Goal: Information Seeking & Learning: Learn about a topic

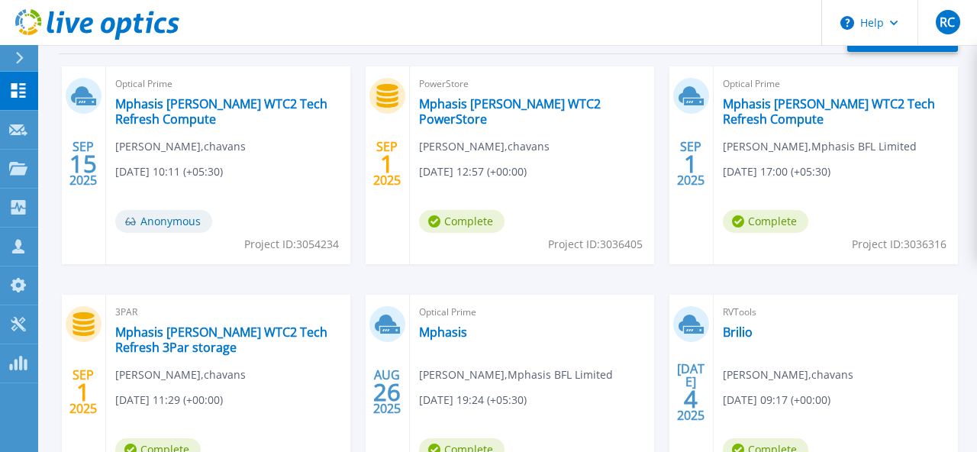
scroll to position [512, 0]
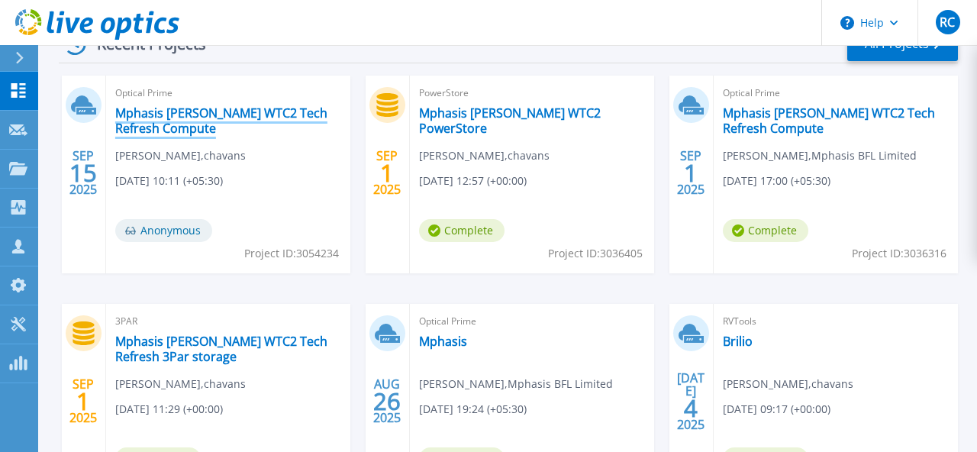
click at [161, 119] on link "Mphasis [PERSON_NAME] WTC2 Tech Refresh Compute" at bounding box center [228, 120] width 226 height 31
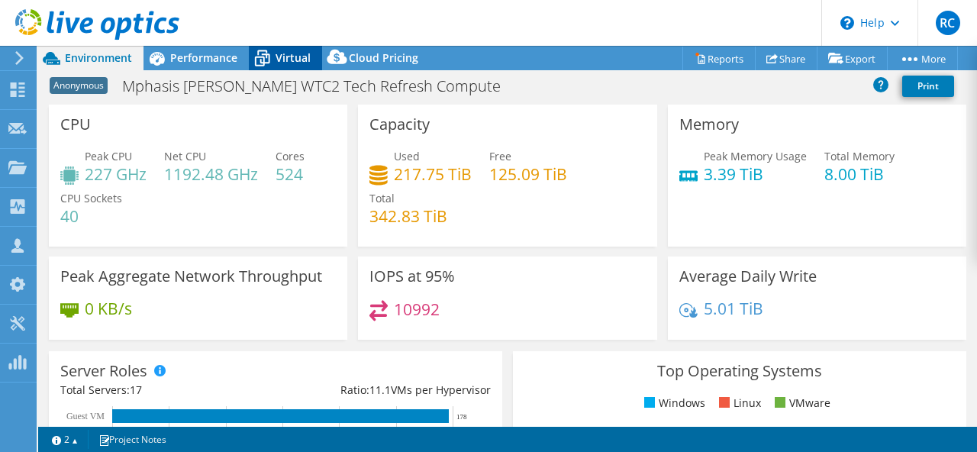
click at [283, 63] on span "Virtual" at bounding box center [293, 57] width 35 height 15
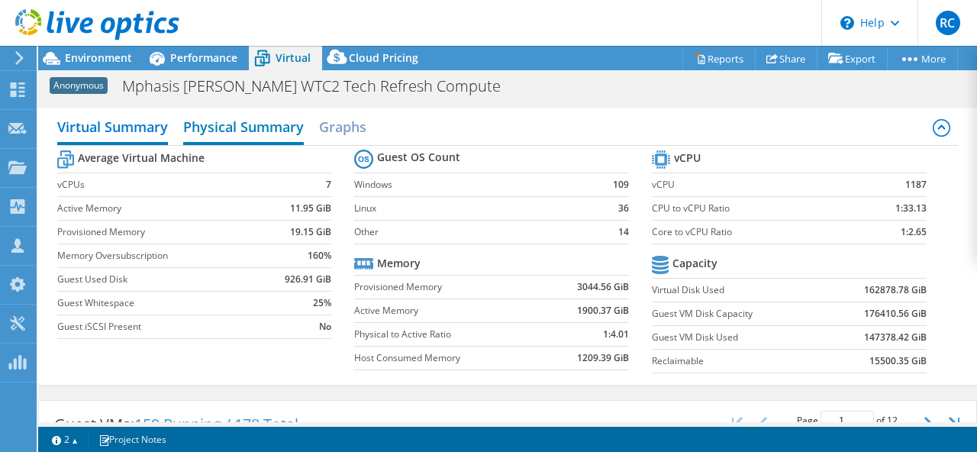
click at [222, 121] on h2 "Physical Summary" at bounding box center [243, 128] width 121 height 34
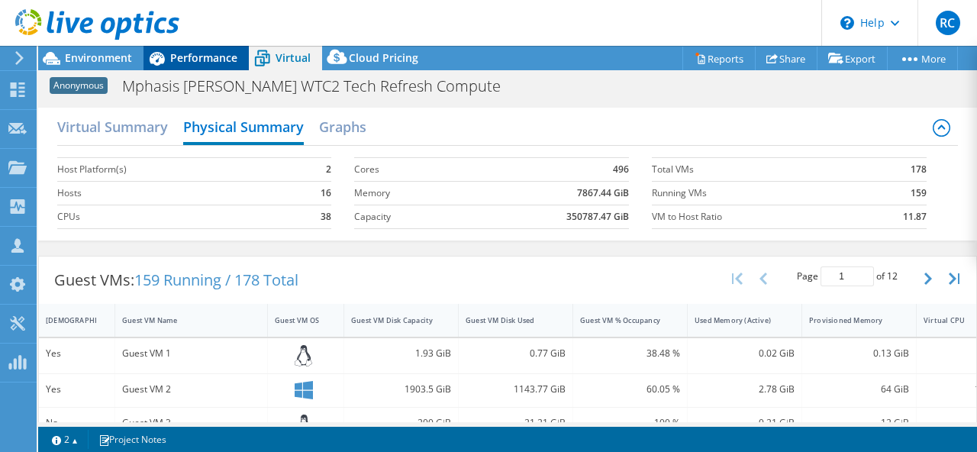
click at [207, 60] on span "Performance" at bounding box center [203, 57] width 67 height 15
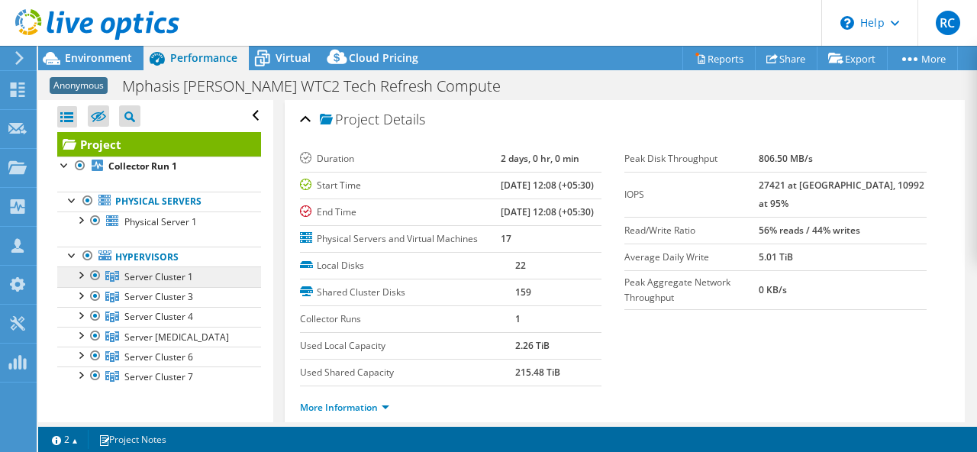
click at [153, 280] on span "Server Cluster 1" at bounding box center [158, 276] width 69 height 13
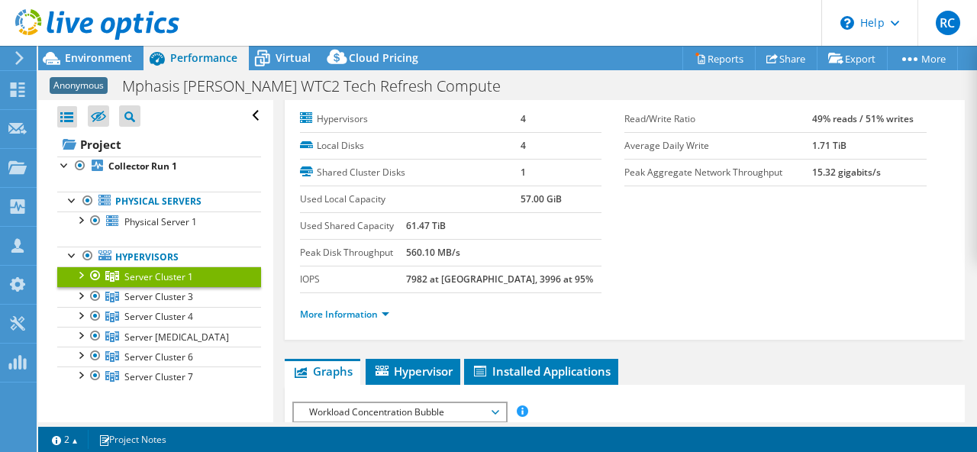
scroll to position [38, 0]
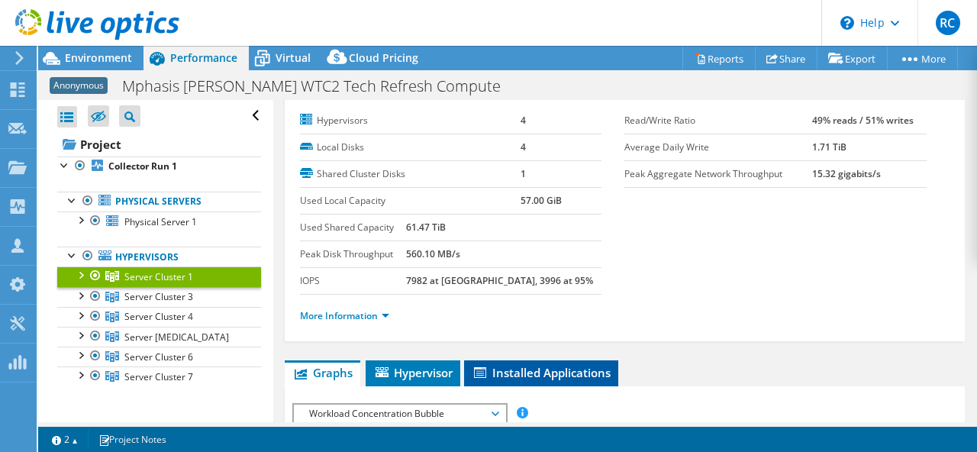
click at [535, 370] on span "Installed Applications" at bounding box center [541, 372] width 139 height 15
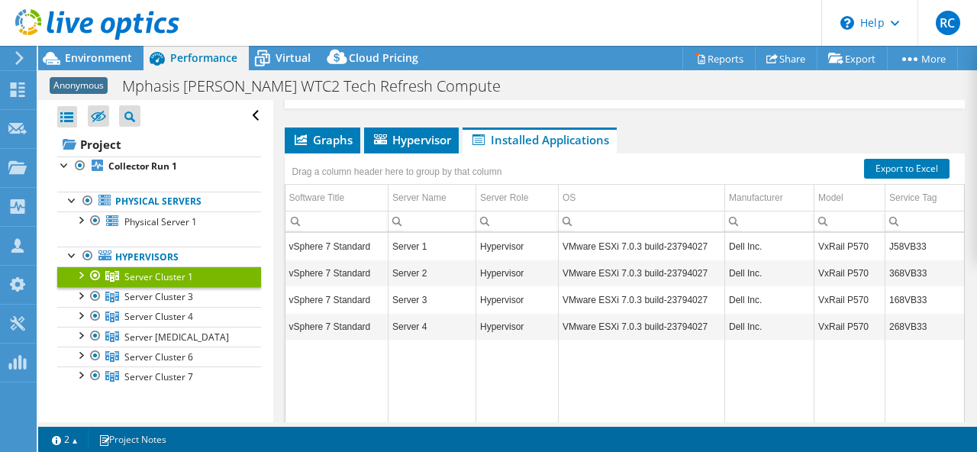
scroll to position [265, 0]
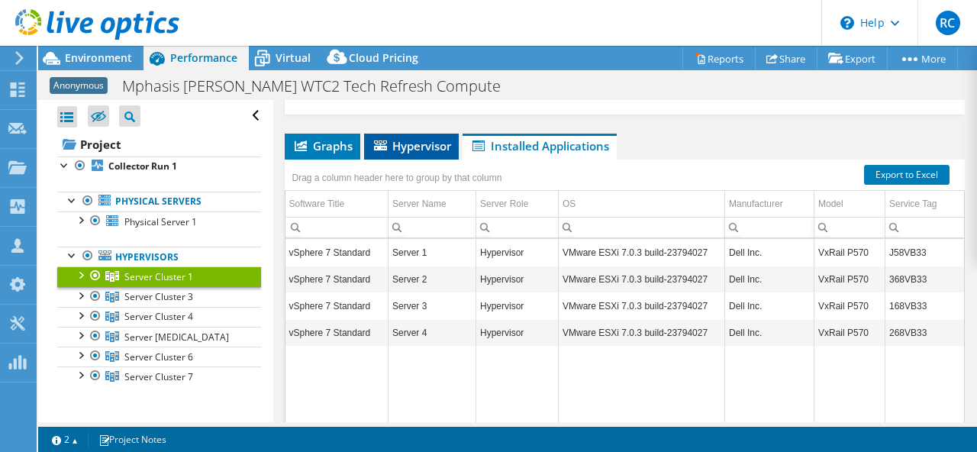
click at [415, 144] on span "Hypervisor" at bounding box center [411, 145] width 79 height 15
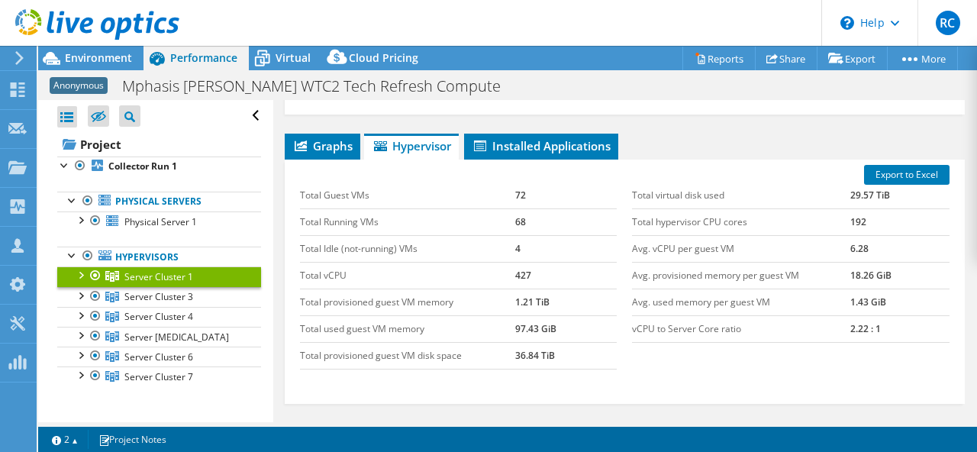
scroll to position [257, 0]
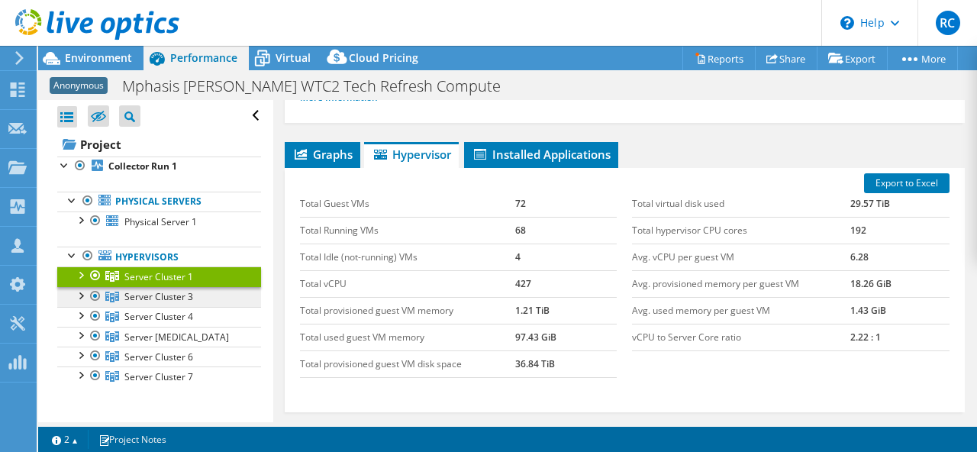
click at [169, 299] on span "Server Cluster 3" at bounding box center [158, 296] width 69 height 13
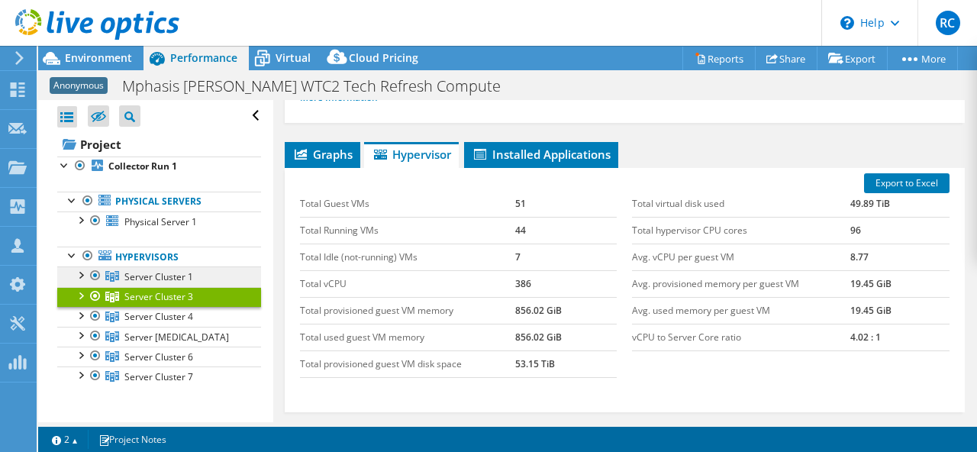
click at [182, 275] on span "Server Cluster 1" at bounding box center [158, 276] width 69 height 13
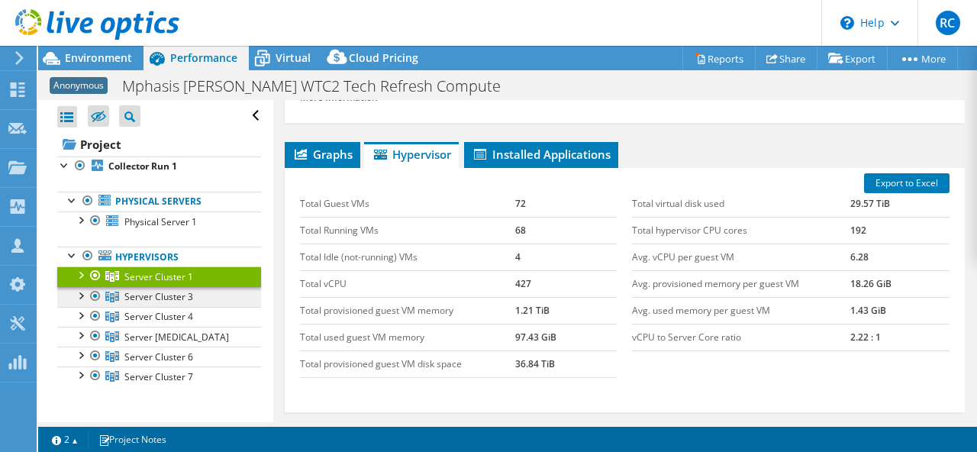
click at [180, 302] on span "Server Cluster 3" at bounding box center [158, 296] width 69 height 13
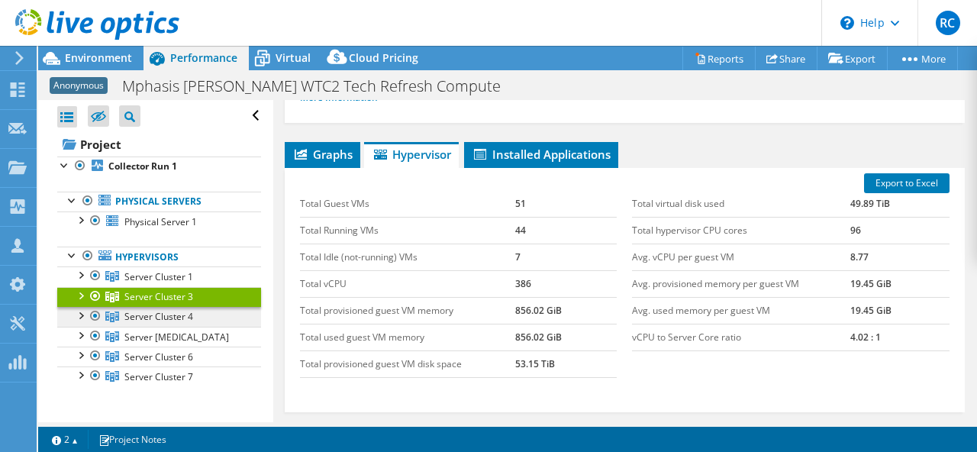
click at [179, 318] on span "Server Cluster 4" at bounding box center [158, 316] width 69 height 13
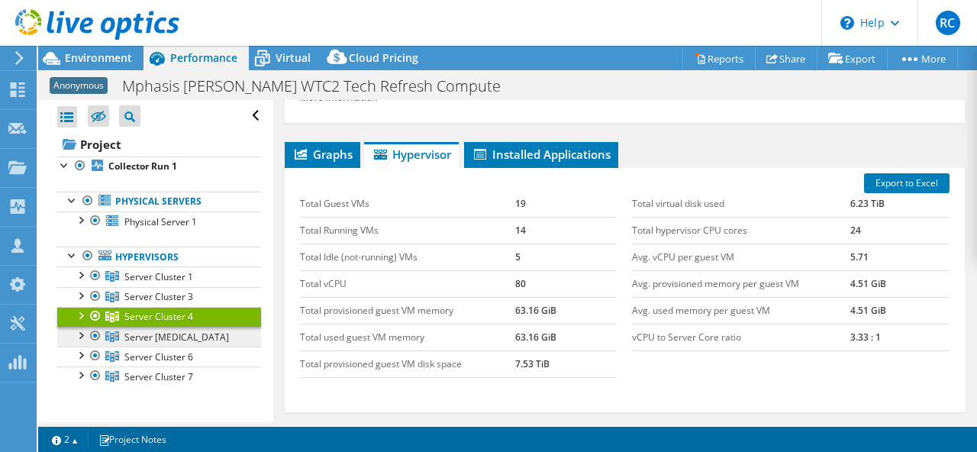
click at [181, 333] on span "Server [MEDICAL_DATA]" at bounding box center [176, 337] width 105 height 13
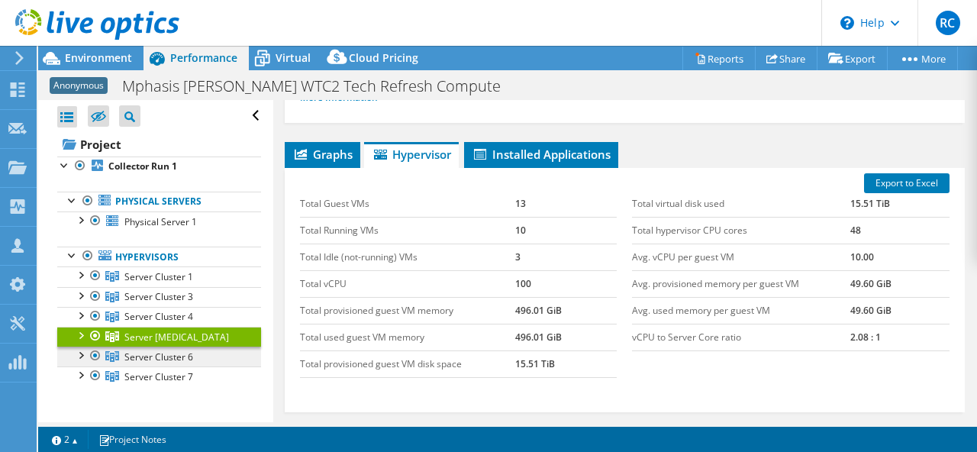
click at [185, 355] on span "Server Cluster 6" at bounding box center [158, 356] width 69 height 13
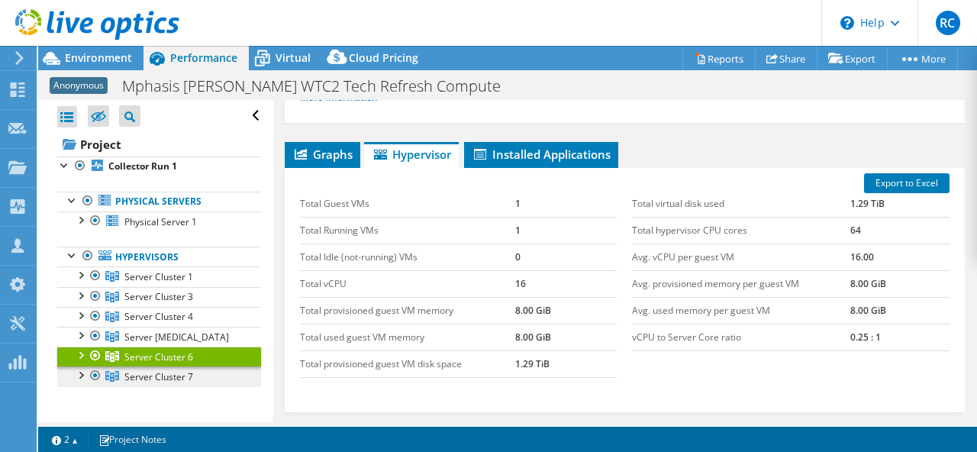
click at [186, 375] on span "Server Cluster 7" at bounding box center [158, 376] width 69 height 13
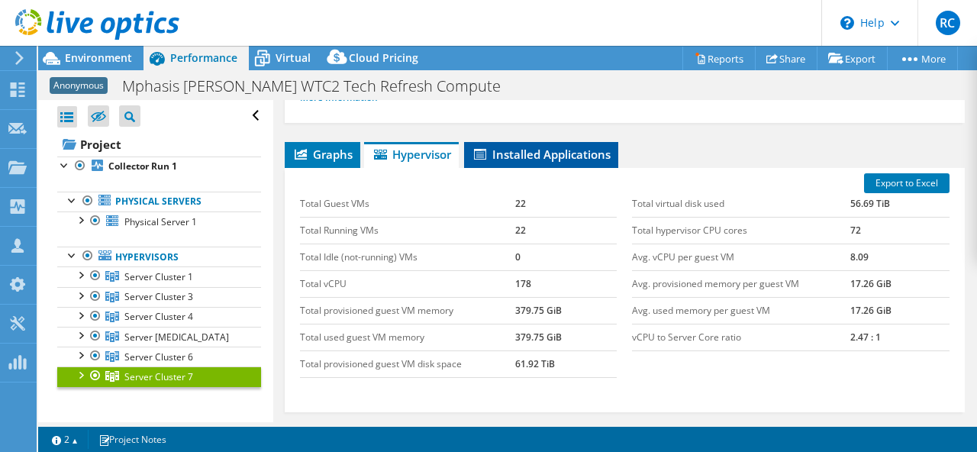
click at [534, 160] on span "Installed Applications" at bounding box center [541, 154] width 139 height 15
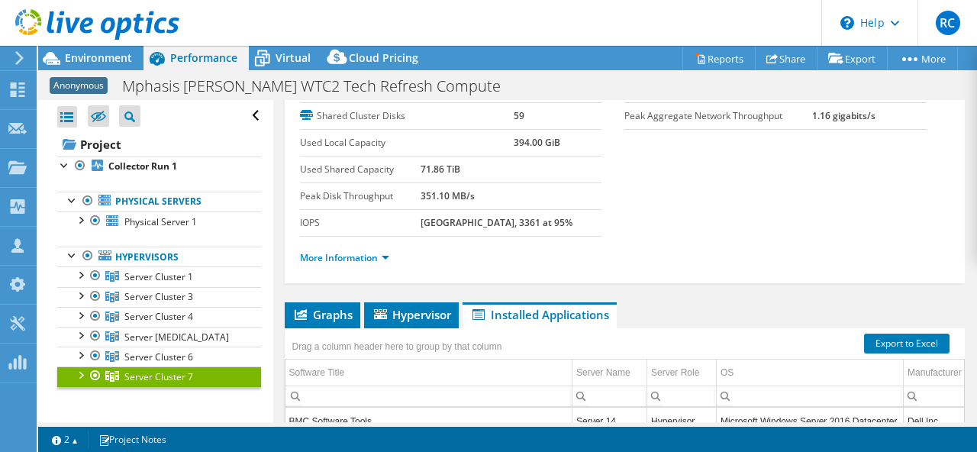
scroll to position [109, 0]
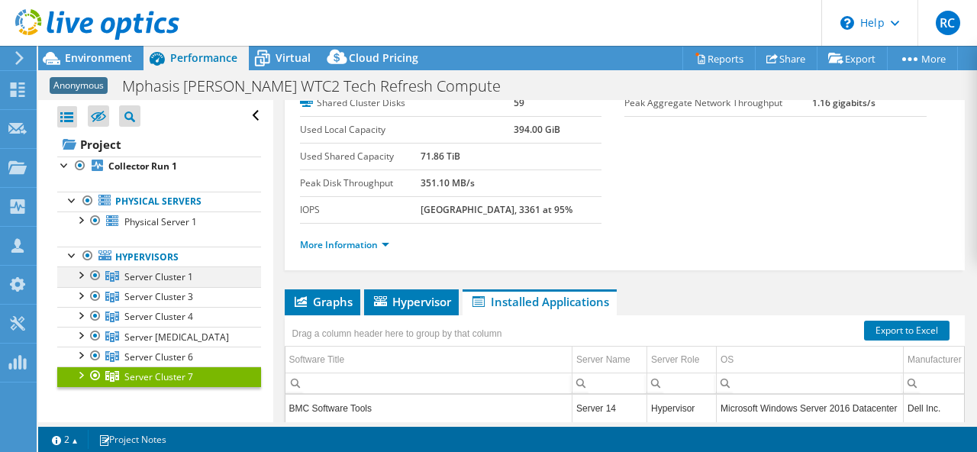
click at [83, 276] on div at bounding box center [80, 273] width 15 height 15
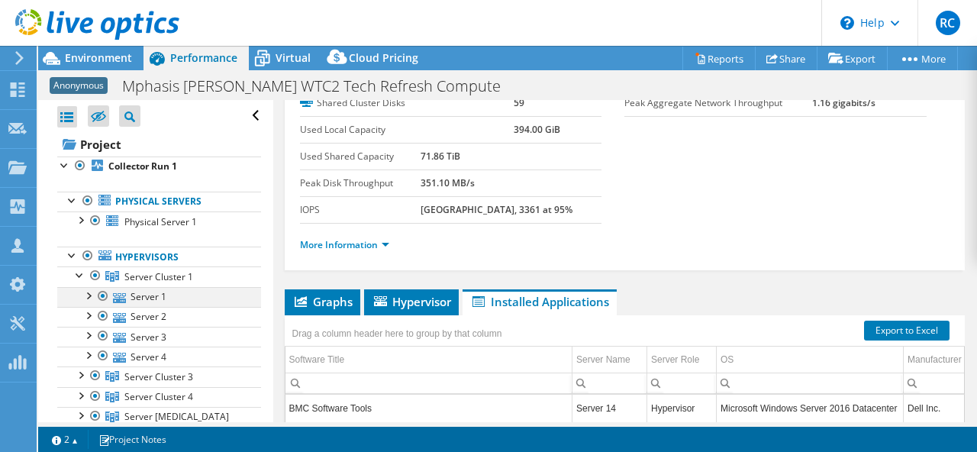
click at [88, 292] on div at bounding box center [87, 294] width 15 height 15
click at [76, 269] on div at bounding box center [80, 273] width 15 height 15
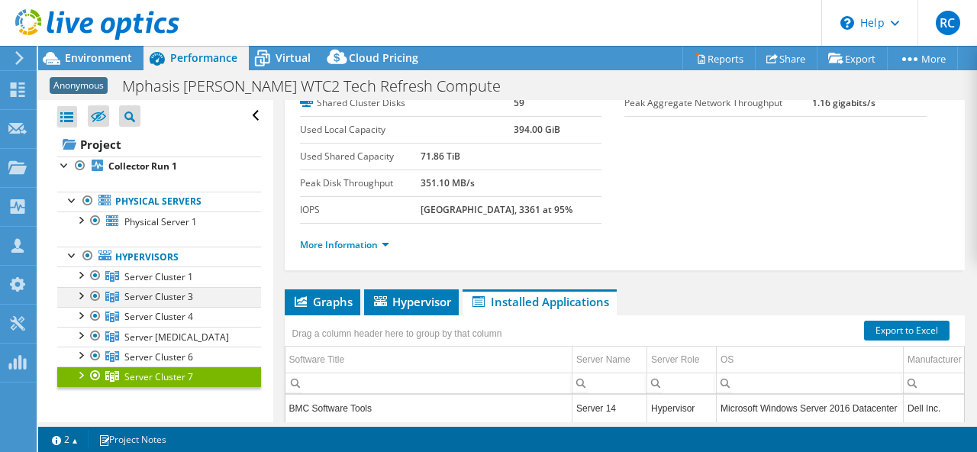
click at [80, 298] on div at bounding box center [80, 294] width 15 height 15
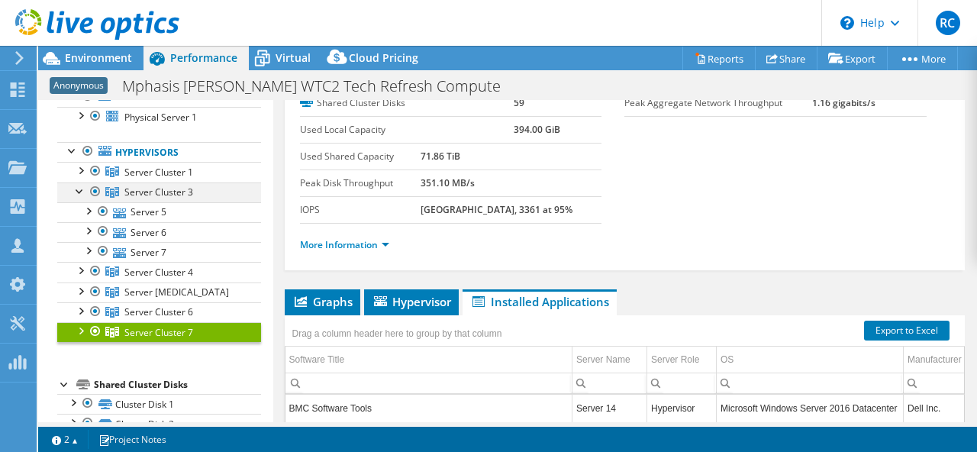
scroll to position [105, 0]
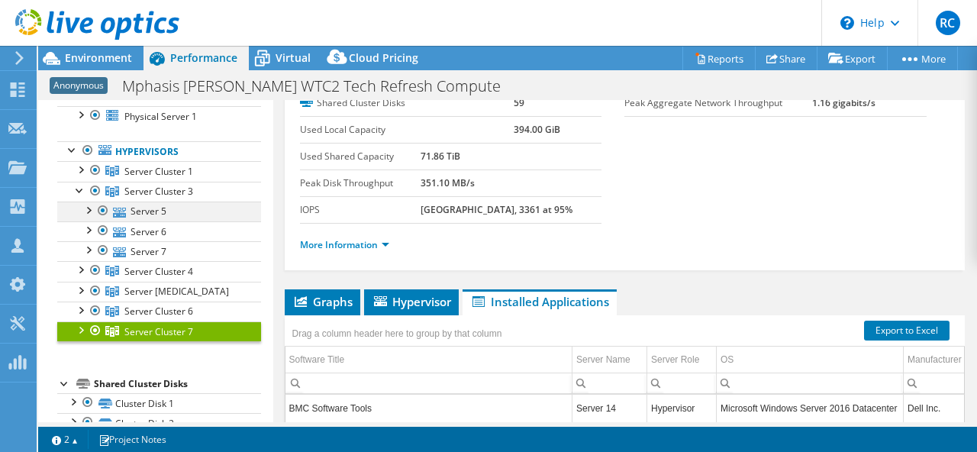
click at [89, 208] on div at bounding box center [87, 209] width 15 height 15
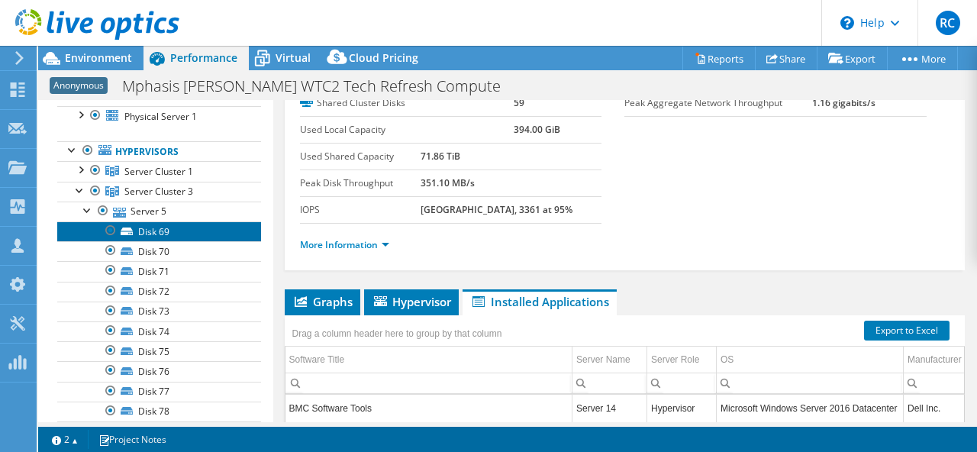
click at [155, 231] on link "Disk 69" at bounding box center [159, 231] width 204 height 20
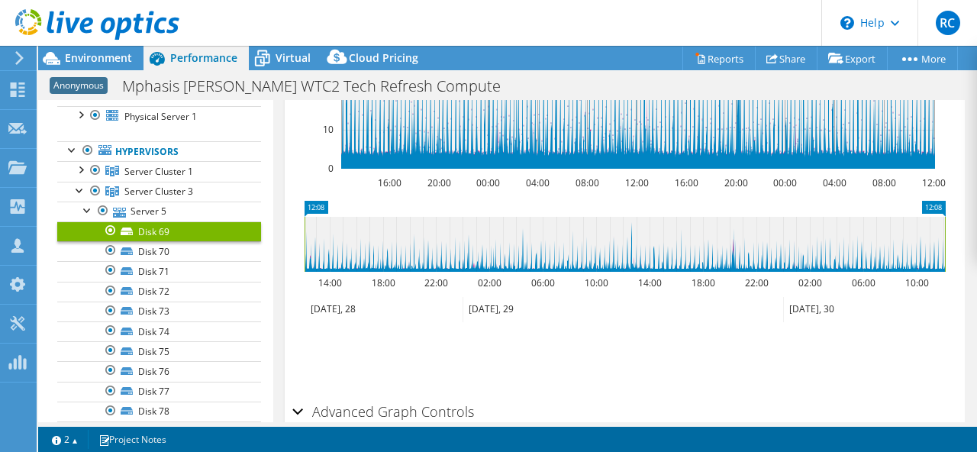
scroll to position [601, 0]
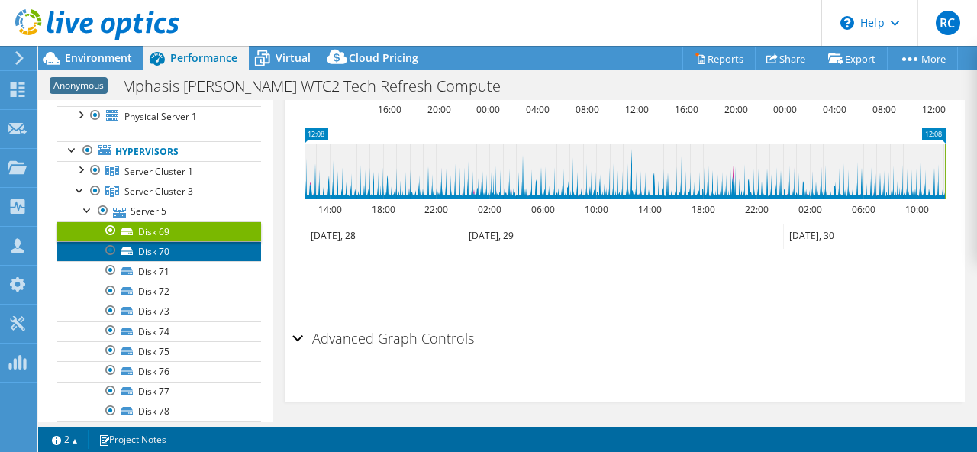
click at [133, 258] on link "Disk 70" at bounding box center [159, 251] width 204 height 20
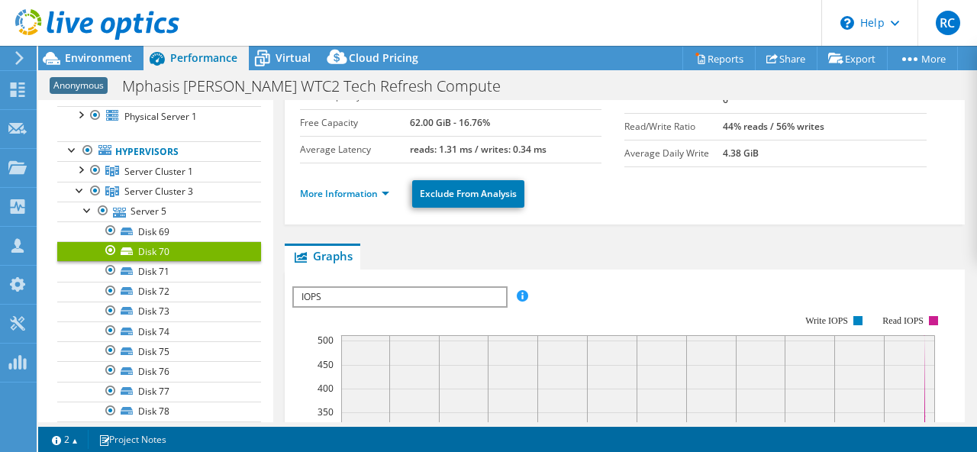
scroll to position [163, 0]
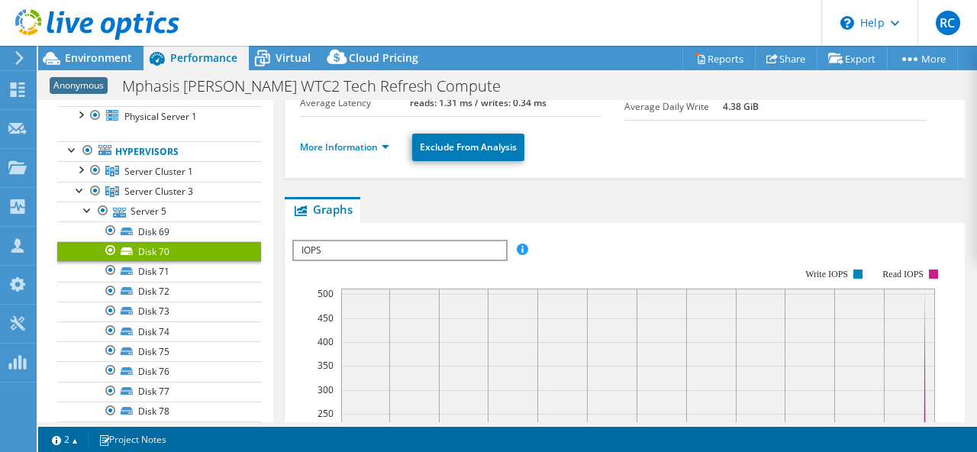
click at [486, 242] on span "IOPS" at bounding box center [399, 250] width 211 height 18
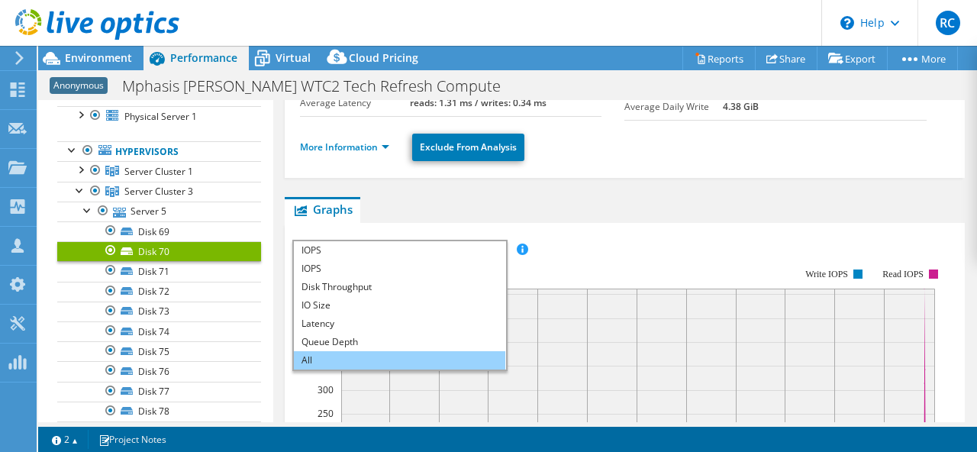
click at [380, 353] on li "All" at bounding box center [399, 360] width 211 height 18
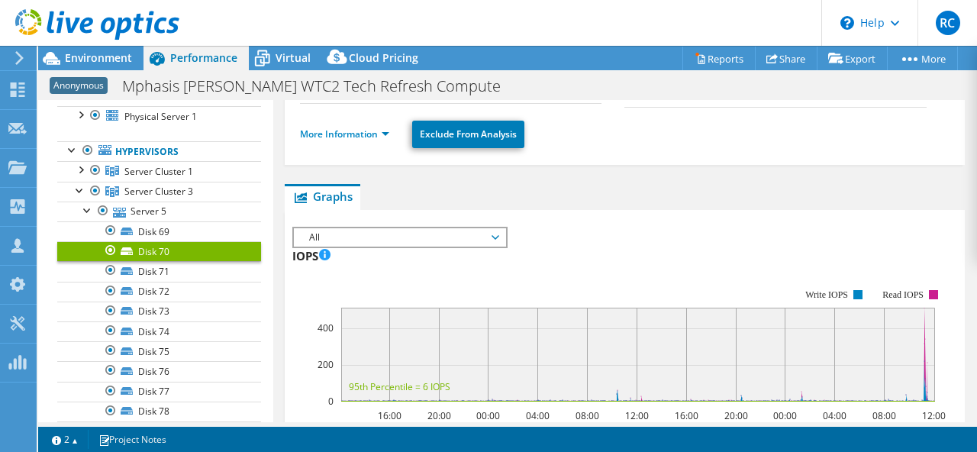
scroll to position [0, 0]
